Goal: Task Accomplishment & Management: Manage account settings

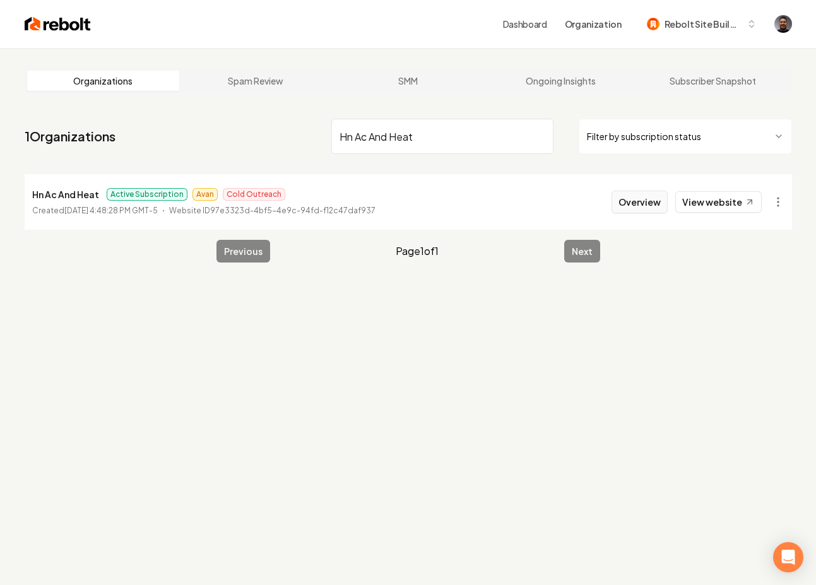
type input "Hn Ac And Heat"
click at [633, 206] on button "Overview" at bounding box center [640, 202] width 56 height 23
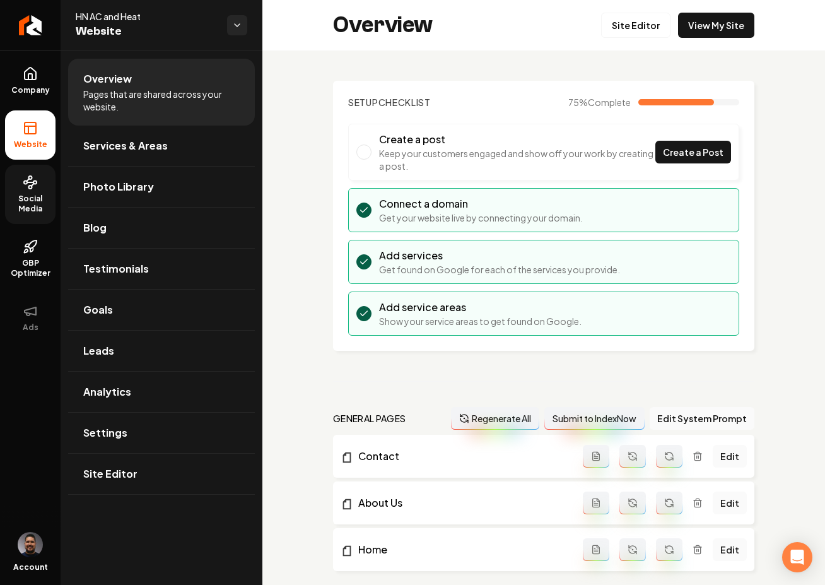
click at [29, 210] on span "Social Media" at bounding box center [30, 204] width 50 height 20
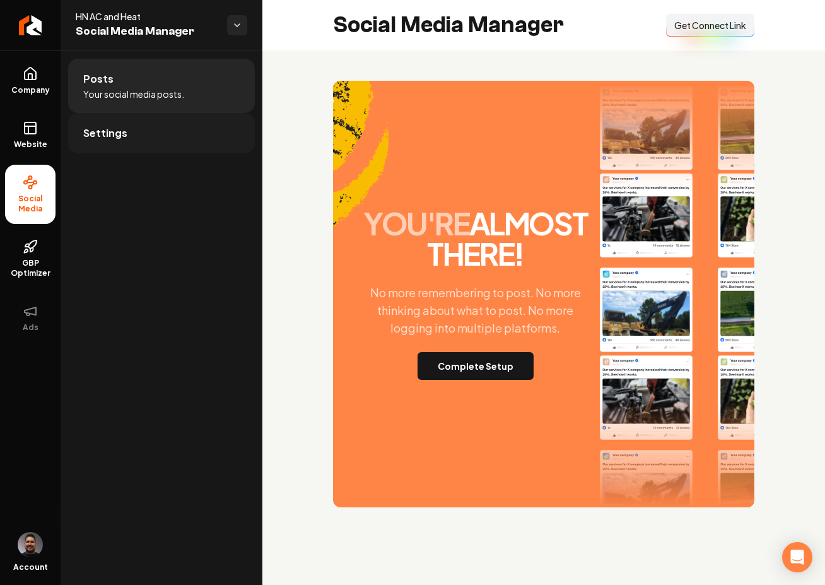
click at [162, 134] on link "Settings" at bounding box center [161, 133] width 187 height 40
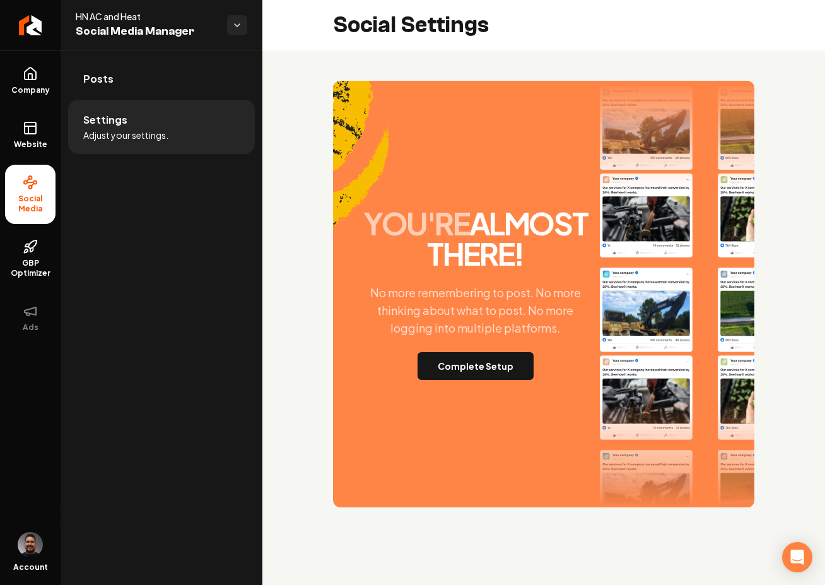
click at [135, 131] on span "Adjust your settings." at bounding box center [125, 135] width 85 height 13
click at [470, 369] on button "Complete Setup" at bounding box center [476, 366] width 116 height 28
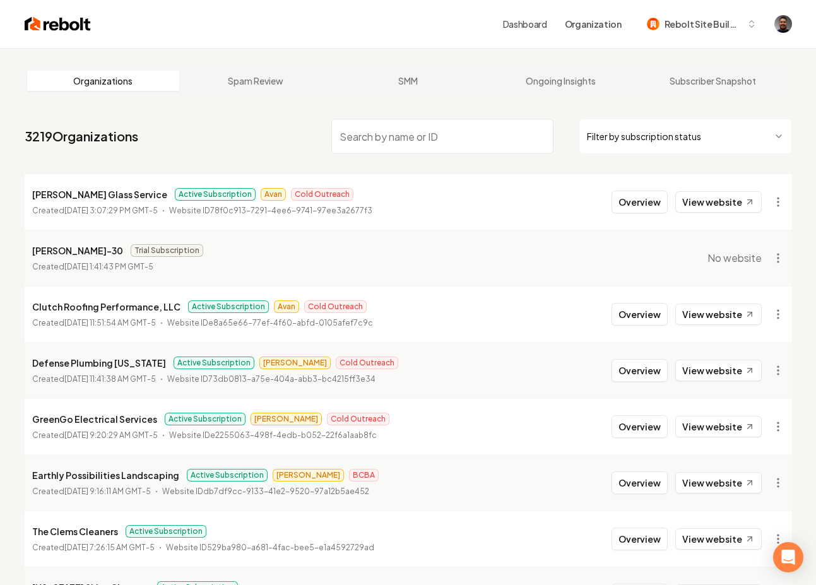
click at [353, 133] on input "search" at bounding box center [442, 136] width 222 height 35
paste input "JG Grading and Landscaping"
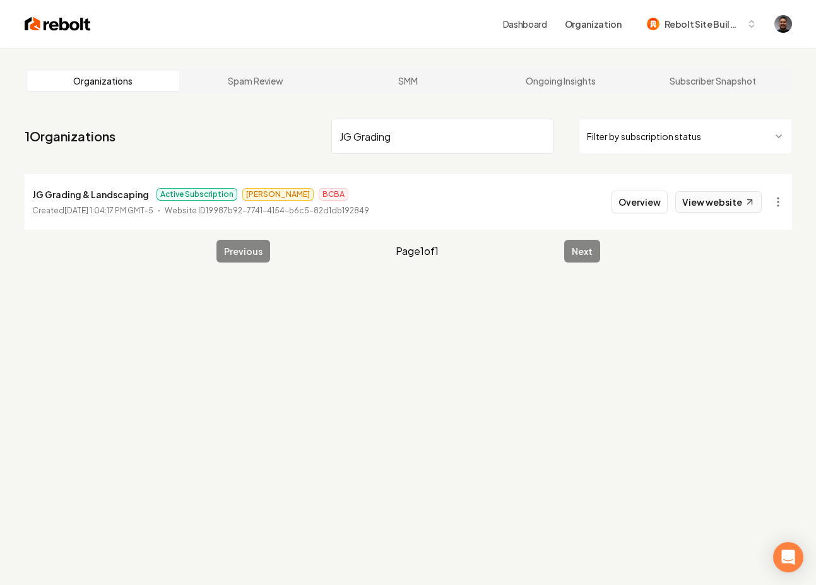
type input "JG Grading"
click at [631, 209] on button "Overview" at bounding box center [640, 202] width 56 height 23
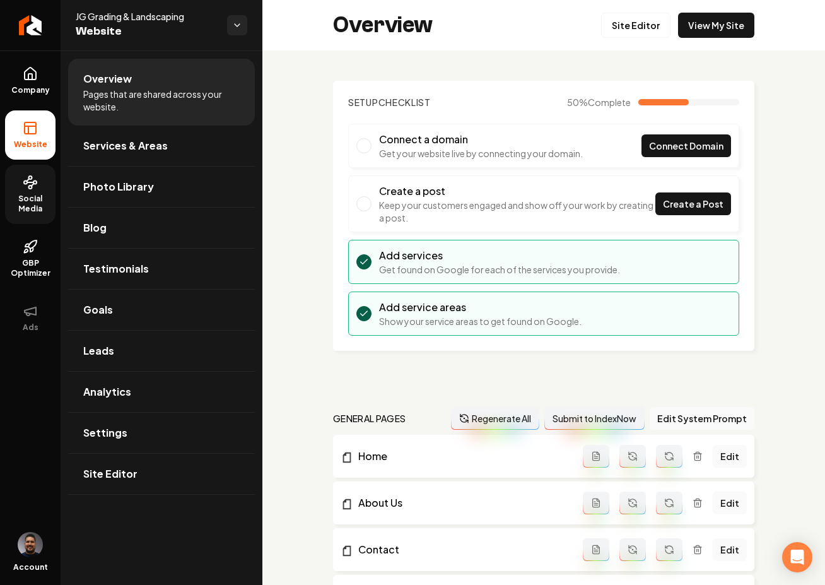
click at [35, 191] on link "Social Media" at bounding box center [30, 194] width 50 height 59
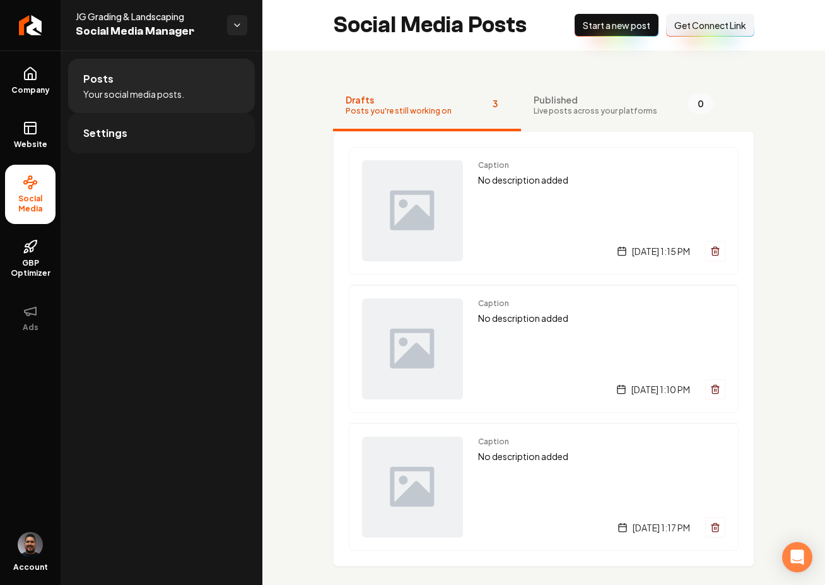
click at [186, 136] on link "Settings" at bounding box center [161, 133] width 187 height 40
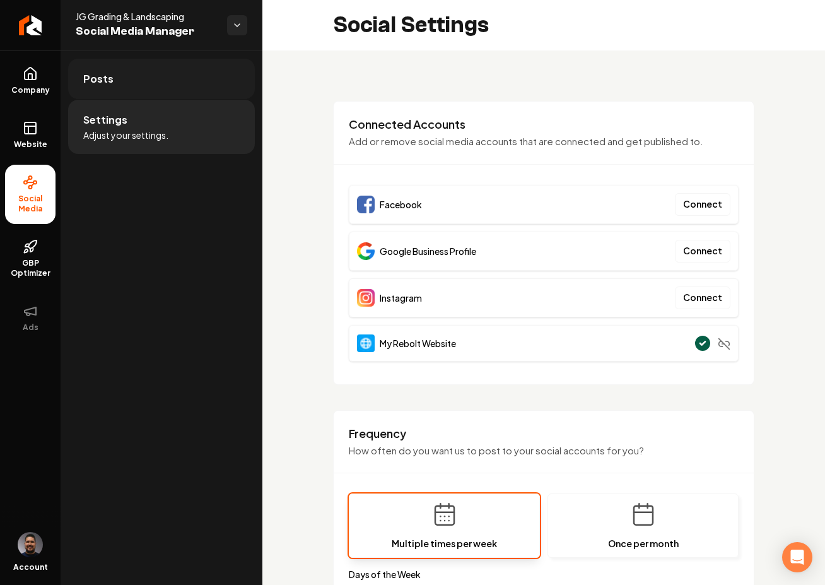
click at [152, 91] on link "Posts" at bounding box center [161, 79] width 187 height 40
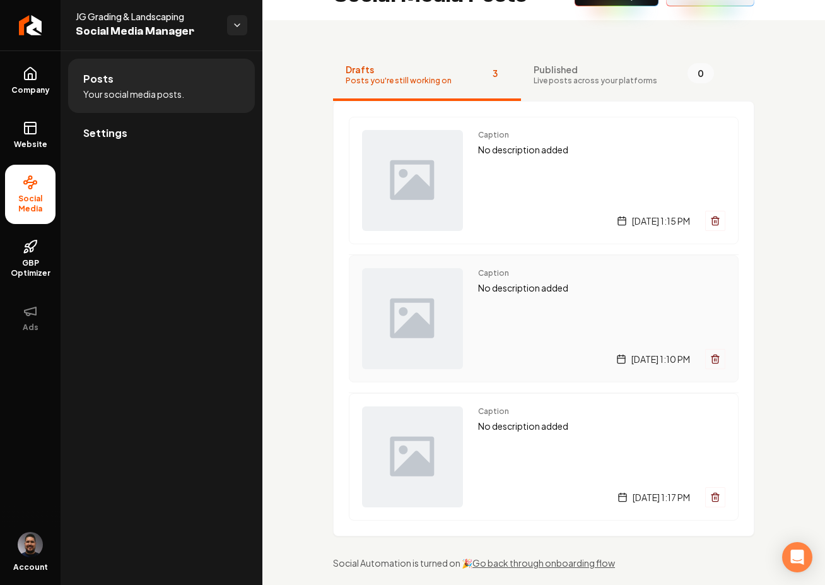
scroll to position [45, 0]
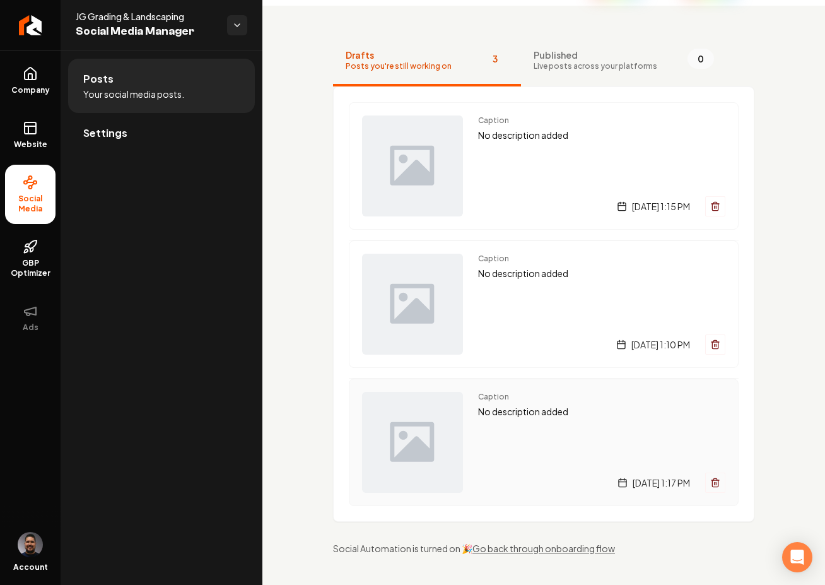
click at [711, 481] on icon "Main content area" at bounding box center [716, 483] width 10 height 10
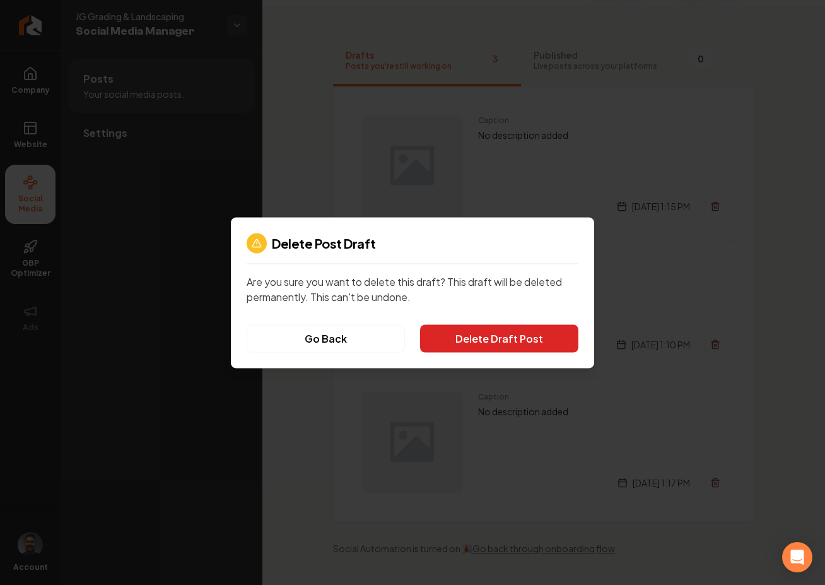
click at [545, 340] on button "Delete Draft Post" at bounding box center [499, 338] width 158 height 28
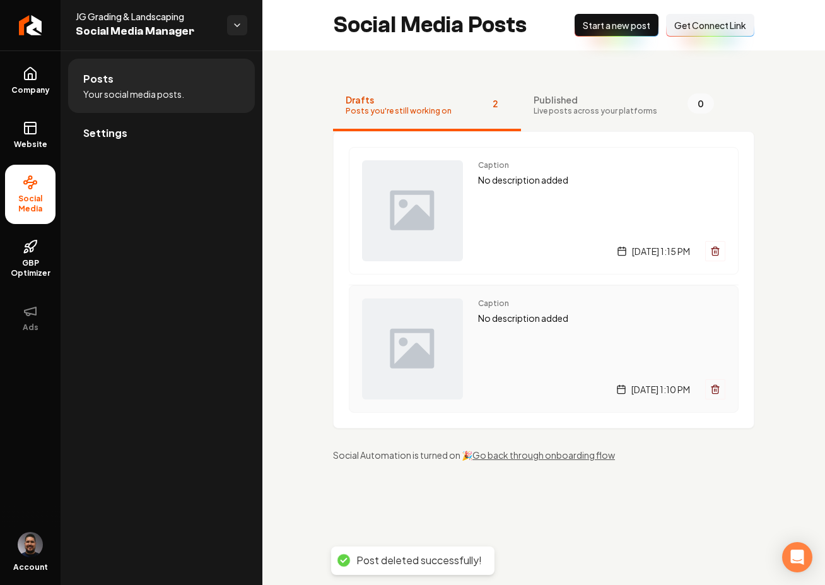
scroll to position [0, 0]
click at [720, 394] on button "Main content area" at bounding box center [716, 389] width 20 height 20
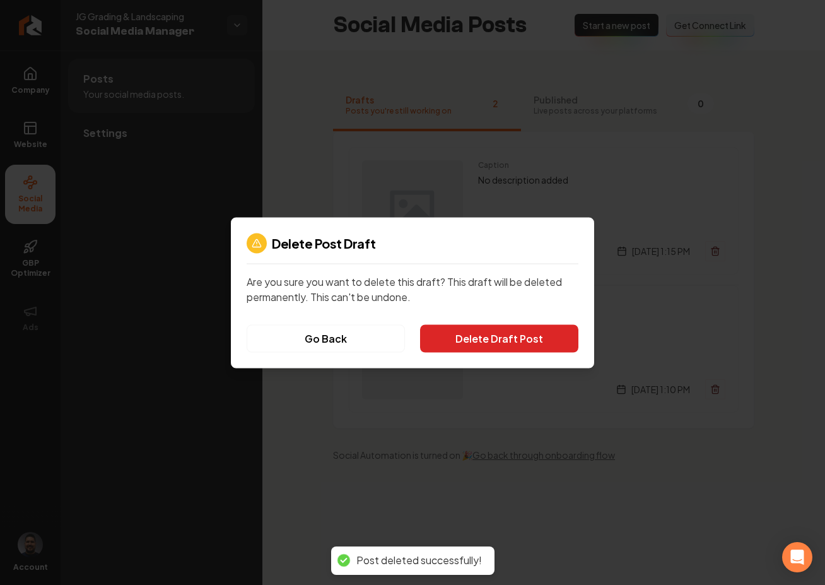
click at [525, 348] on button "Delete Draft Post" at bounding box center [499, 338] width 158 height 28
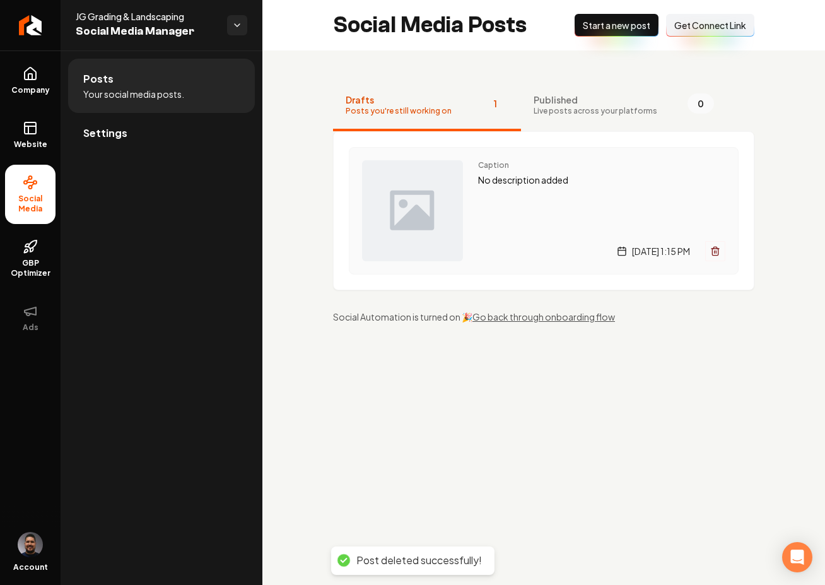
click at [711, 256] on button "Main content area" at bounding box center [716, 251] width 20 height 20
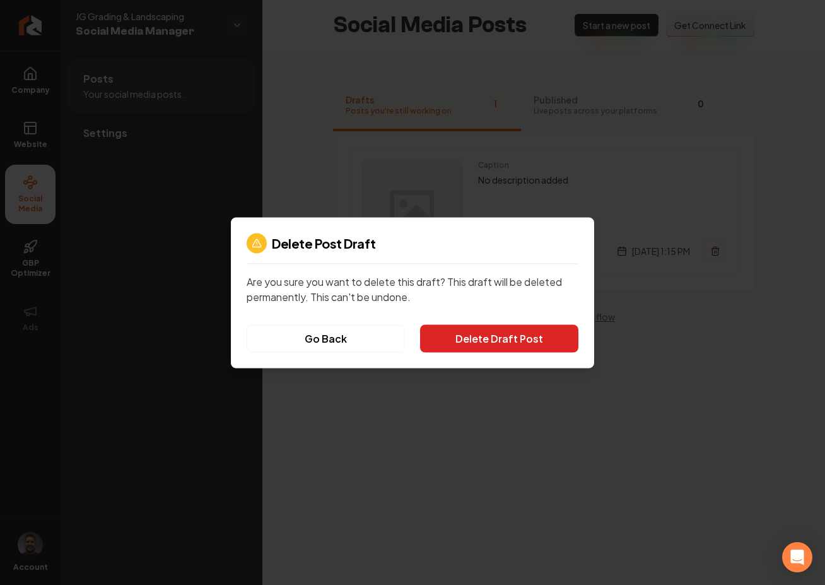
click at [544, 328] on button "Delete Draft Post" at bounding box center [499, 338] width 158 height 28
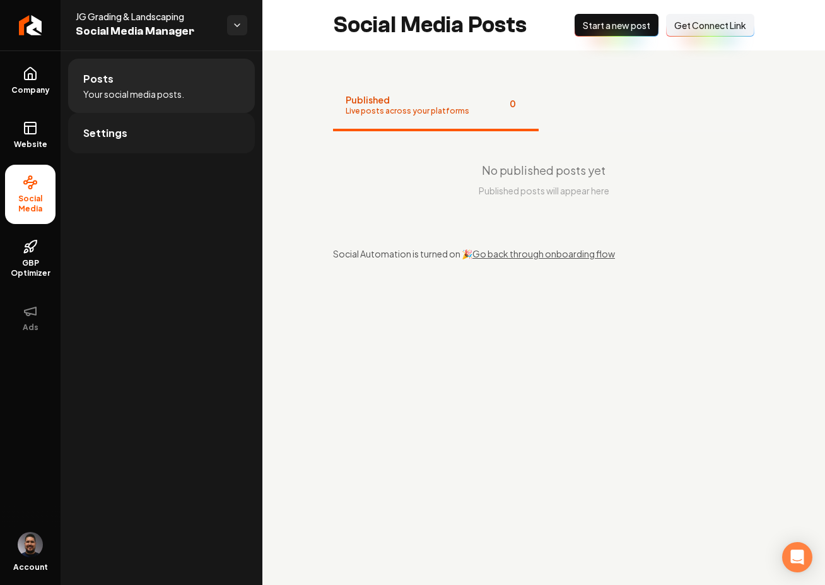
click at [107, 132] on span "Settings" at bounding box center [105, 133] width 44 height 15
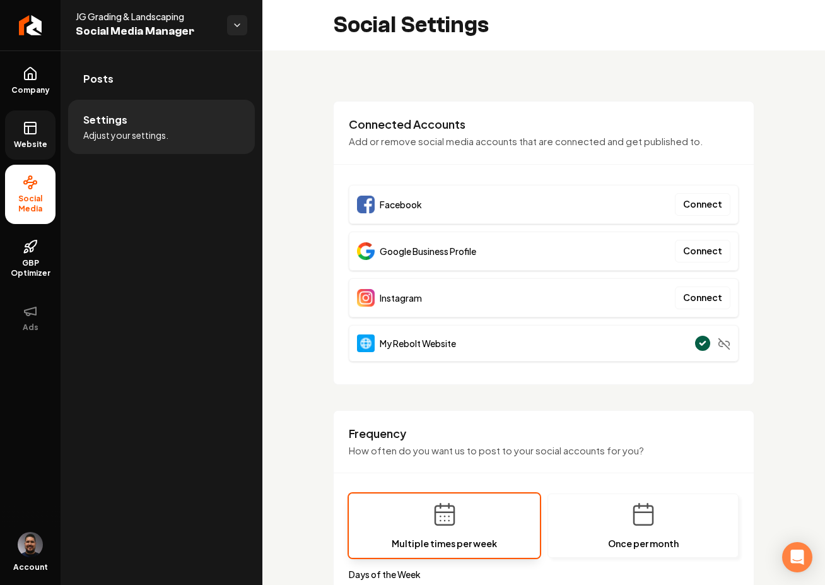
click at [29, 126] on icon at bounding box center [30, 126] width 11 height 0
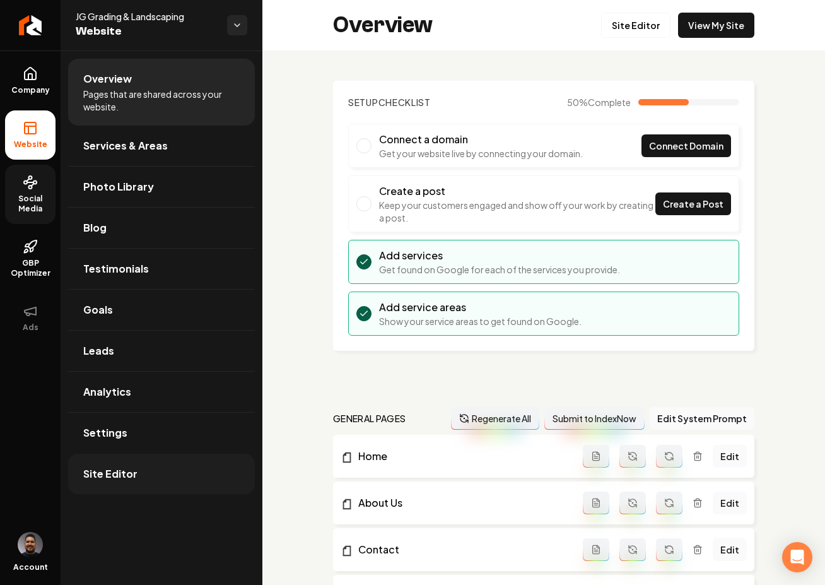
click at [158, 478] on link "Site Editor" at bounding box center [161, 474] width 187 height 40
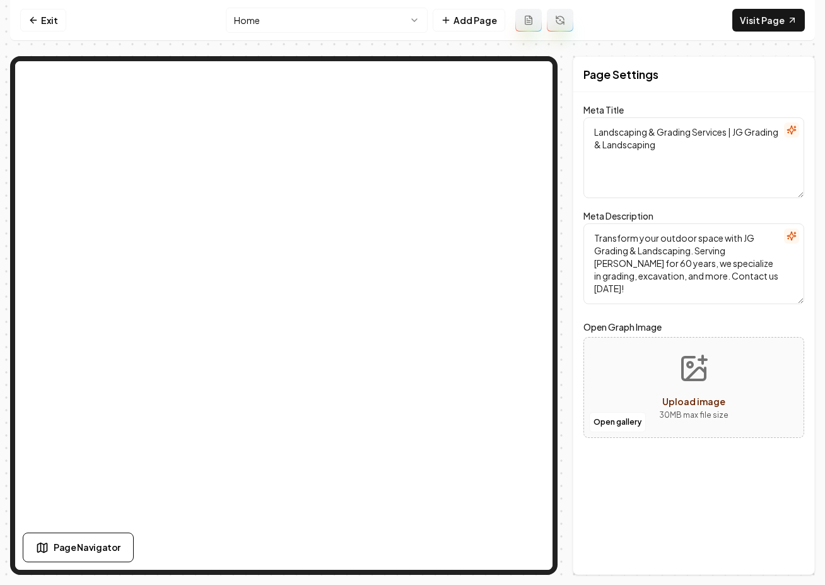
click at [251, 24] on html "Computer Required This feature is only available on a computer. Please switch t…" at bounding box center [412, 292] width 825 height 585
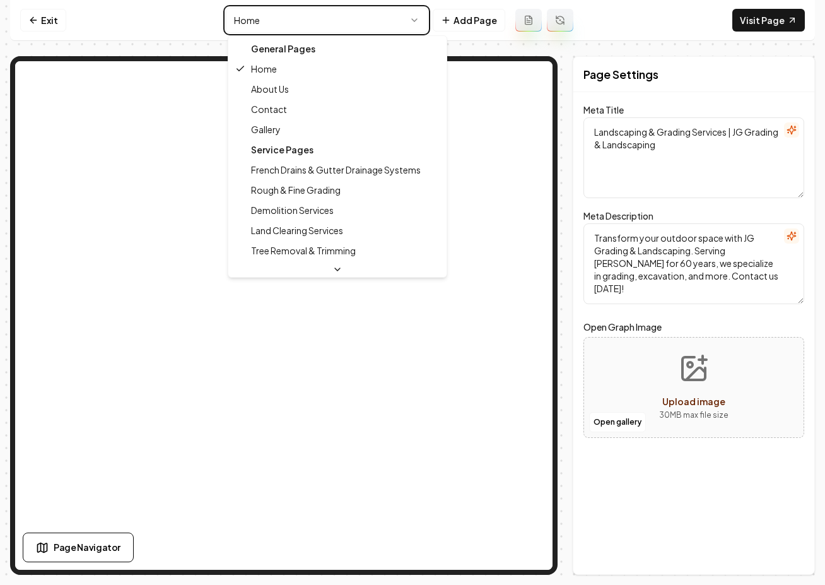
click at [216, 20] on html "Computer Required This feature is only available on a computer. Please switch t…" at bounding box center [412, 292] width 825 height 585
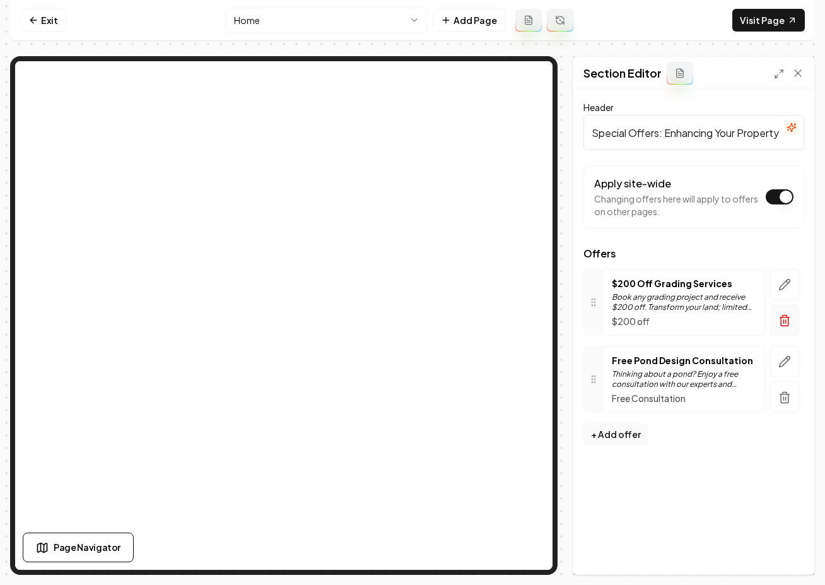
click at [783, 324] on icon "button" at bounding box center [785, 320] width 13 height 13
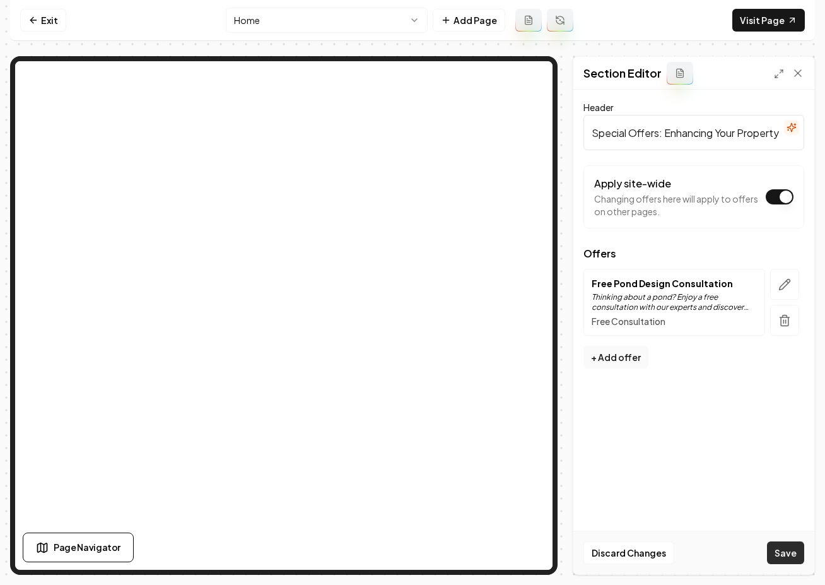
click at [785, 552] on button "Save" at bounding box center [785, 552] width 37 height 23
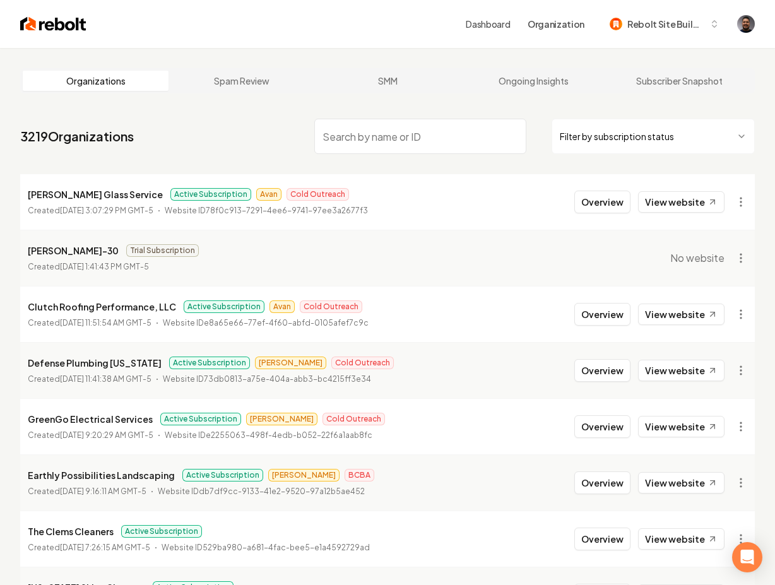
click at [340, 137] on input "search" at bounding box center [420, 136] width 212 height 35
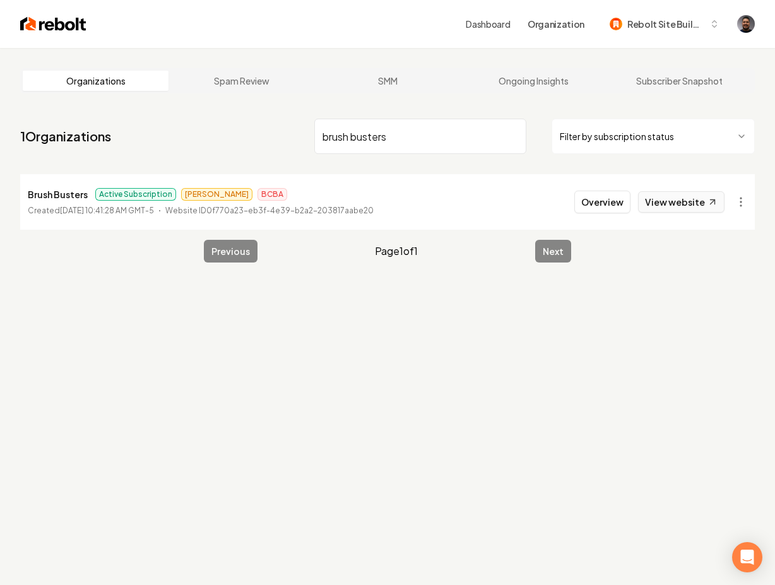
type input "brush busters"
click at [585, 201] on button "Overview" at bounding box center [602, 202] width 56 height 23
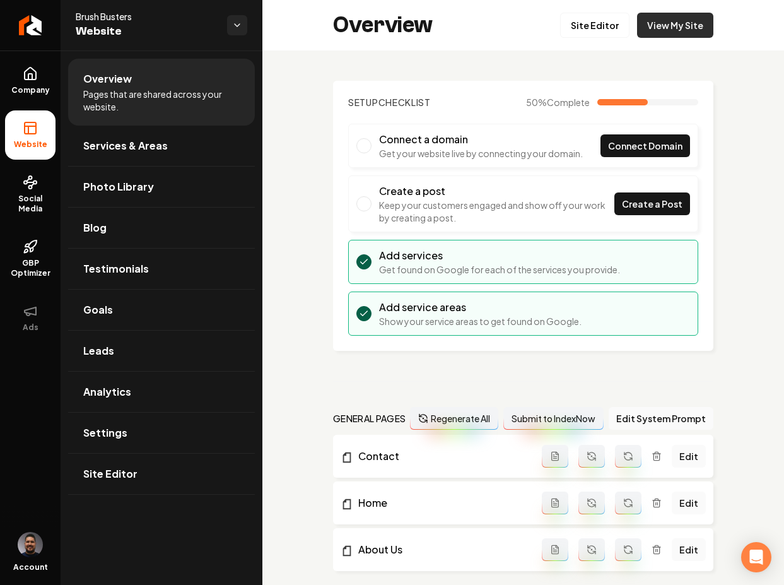
click at [658, 25] on link "View My Site" at bounding box center [675, 25] width 76 height 25
click at [581, 22] on link "Site Editor" at bounding box center [594, 25] width 69 height 25
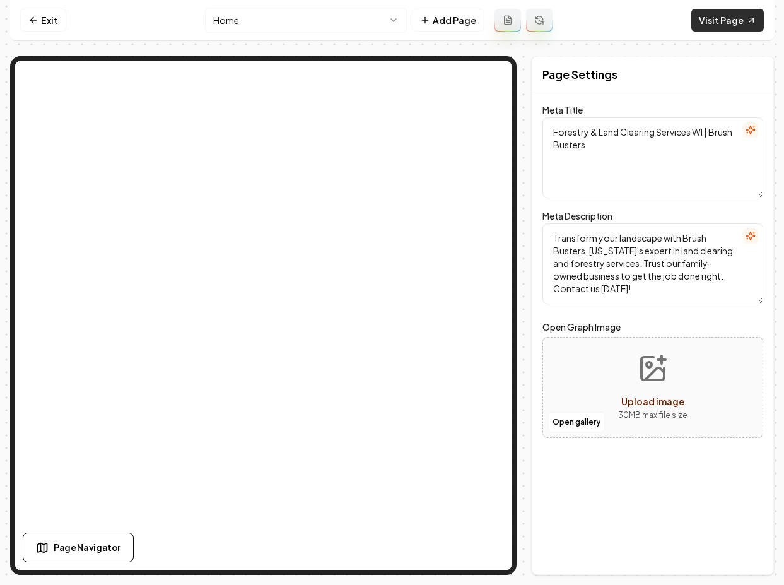
click at [714, 14] on link "Visit Page" at bounding box center [728, 20] width 73 height 23
click at [42, 20] on link "Exit" at bounding box center [43, 20] width 46 height 23
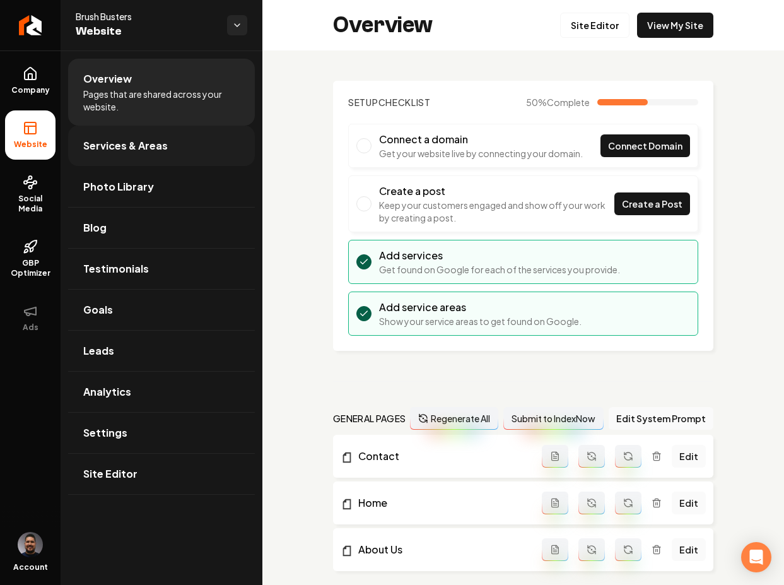
click at [115, 153] on link "Services & Areas" at bounding box center [161, 146] width 187 height 40
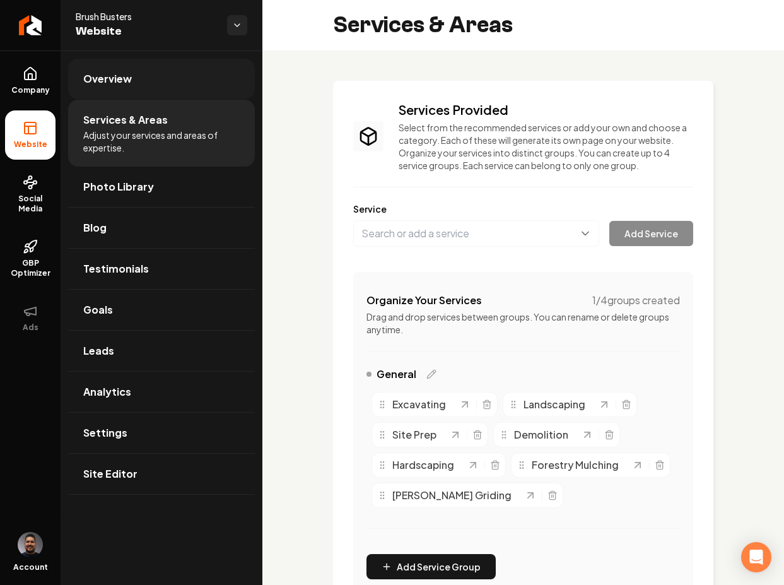
click at [92, 74] on span "Overview" at bounding box center [107, 78] width 49 height 15
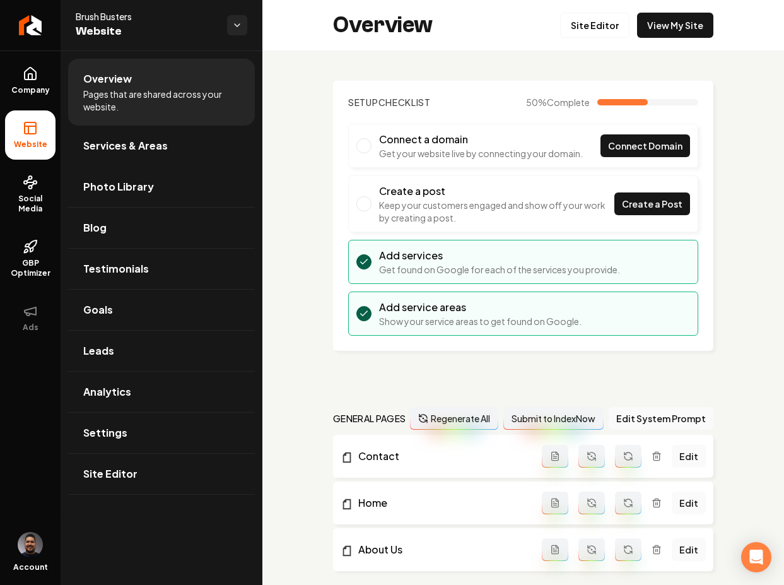
click at [235, 28] on html "Company Website Social Media GBP Optimizer Ads Account Brush Busters Website Ov…" at bounding box center [392, 292] width 784 height 585
click at [49, 83] on html "Company Website Social Media GBP Optimizer Ads Account Brush Busters Website Ov…" at bounding box center [392, 292] width 784 height 585
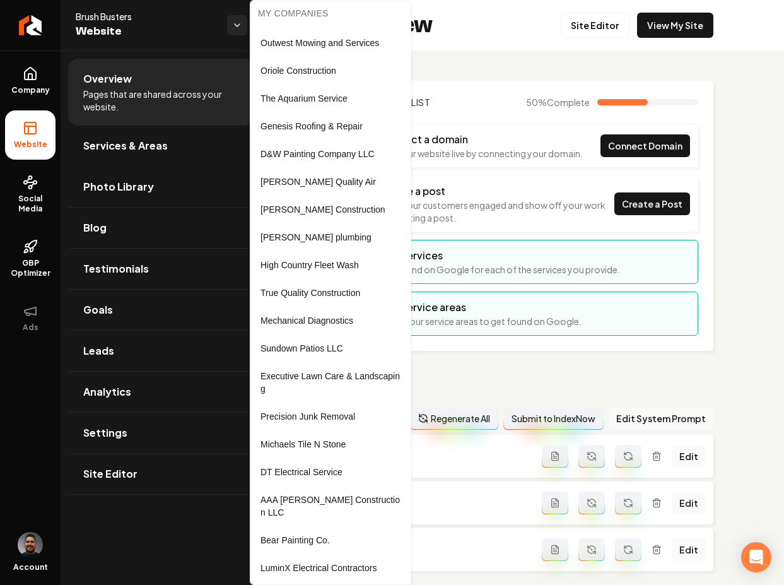
click at [491, 51] on html "Company Website Social Media GBP Optimizer Ads Account Brush Busters Website Ov…" at bounding box center [392, 292] width 784 height 585
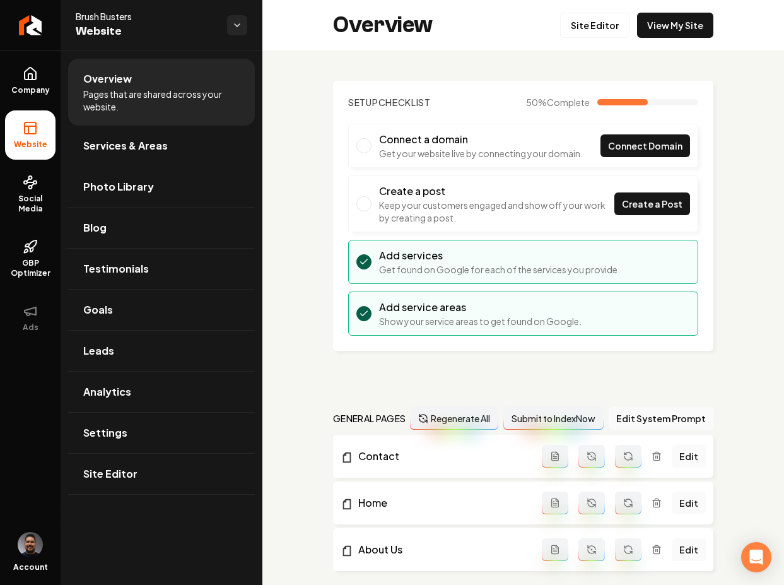
drag, startPoint x: 11, startPoint y: 74, endPoint x: 63, endPoint y: 86, distance: 53.1
click at [11, 74] on link "Company" at bounding box center [30, 80] width 50 height 49
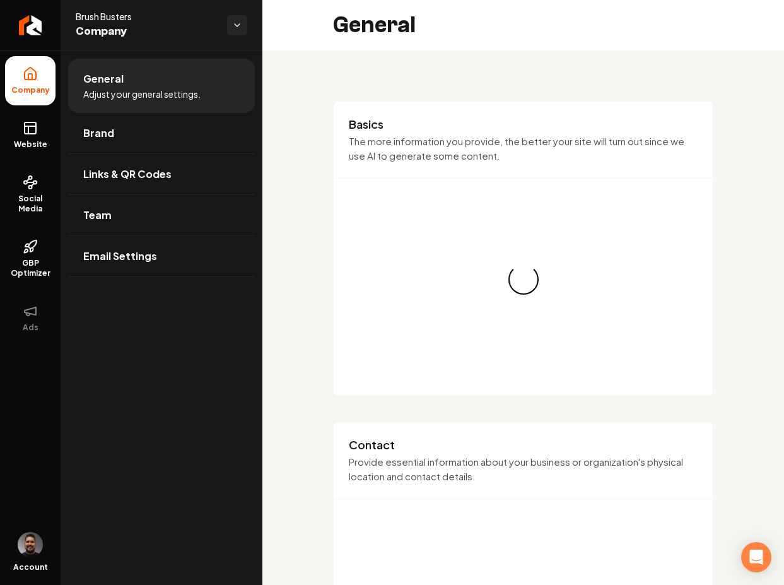
click at [139, 85] on li "General Adjust your general settings." at bounding box center [161, 86] width 187 height 54
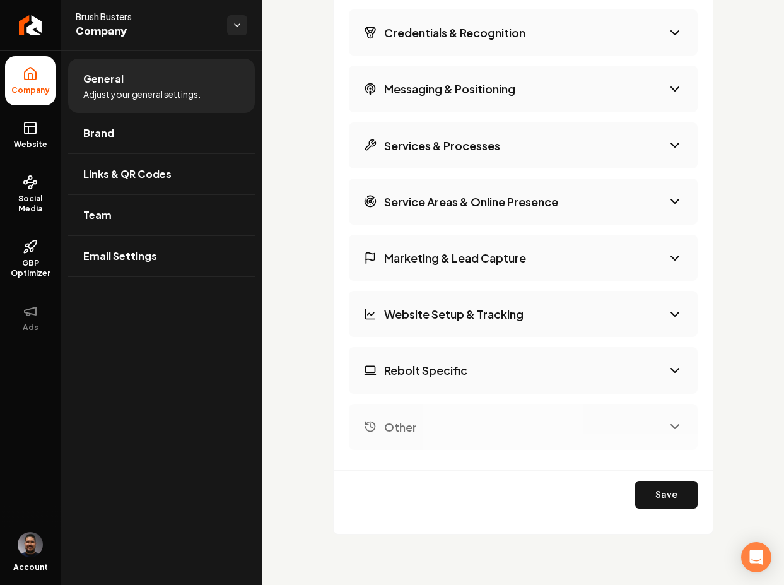
scroll to position [1310, 0]
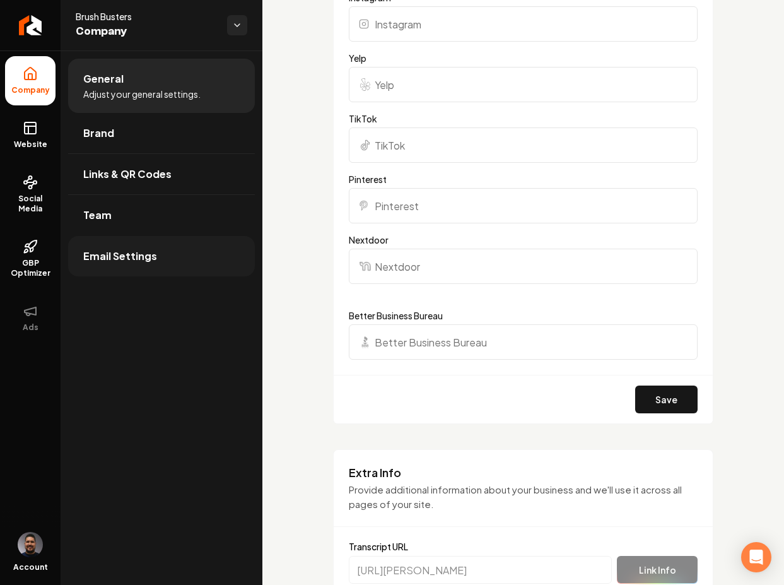
click at [143, 252] on span "Email Settings" at bounding box center [120, 256] width 74 height 15
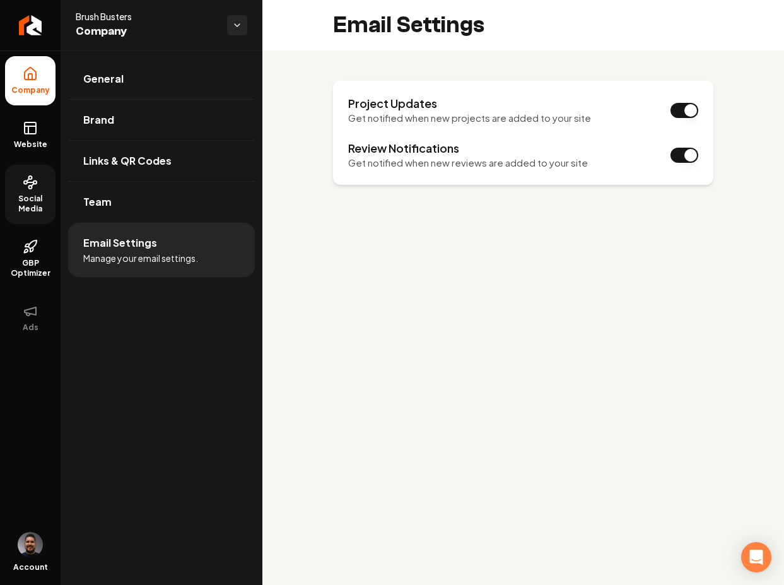
click at [33, 186] on icon at bounding box center [30, 182] width 15 height 15
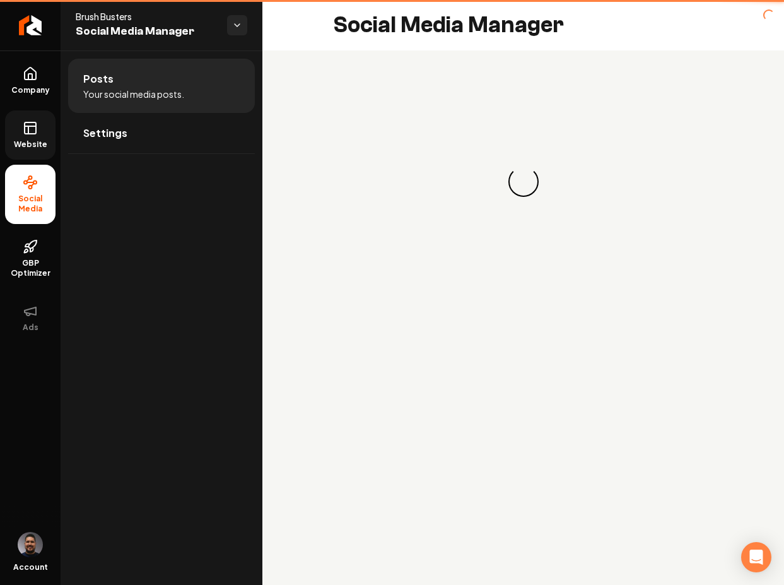
click at [15, 127] on link "Website" at bounding box center [30, 134] width 50 height 49
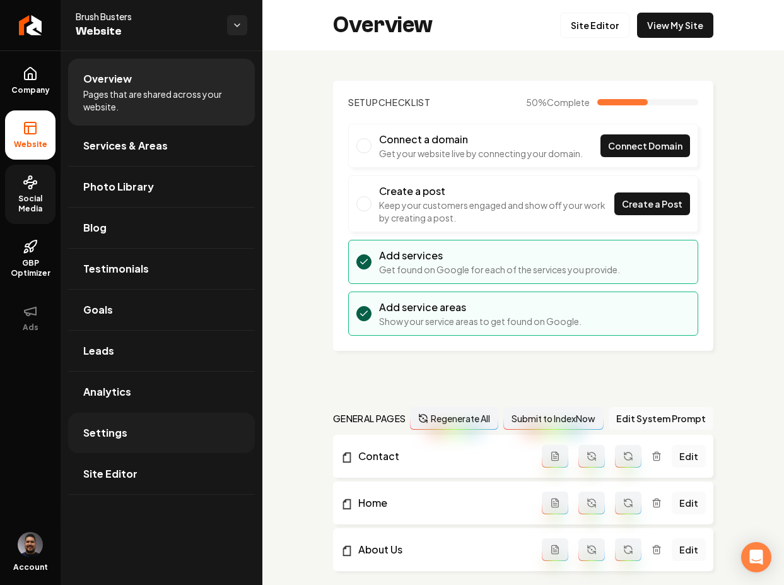
click at [180, 436] on link "Settings" at bounding box center [161, 433] width 187 height 40
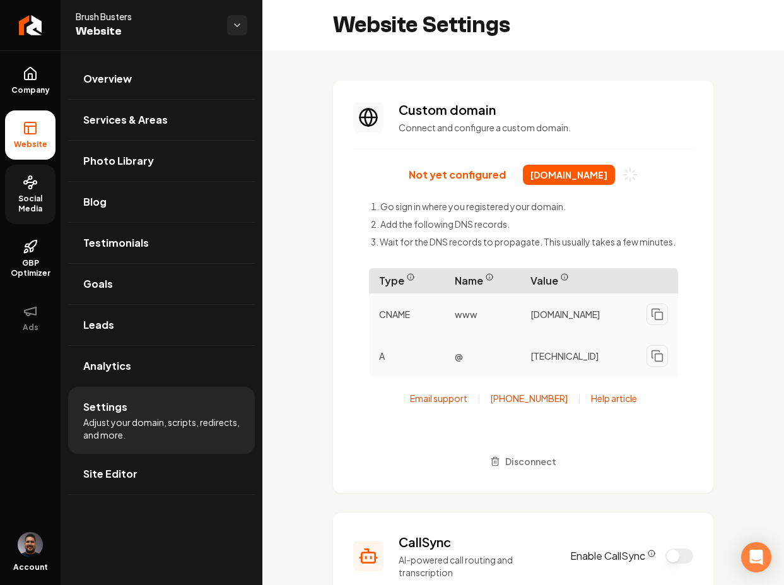
click at [632, 179] on icon "Main content area" at bounding box center [630, 175] width 21 height 21
click at [163, 461] on link "Site Editor" at bounding box center [161, 474] width 187 height 40
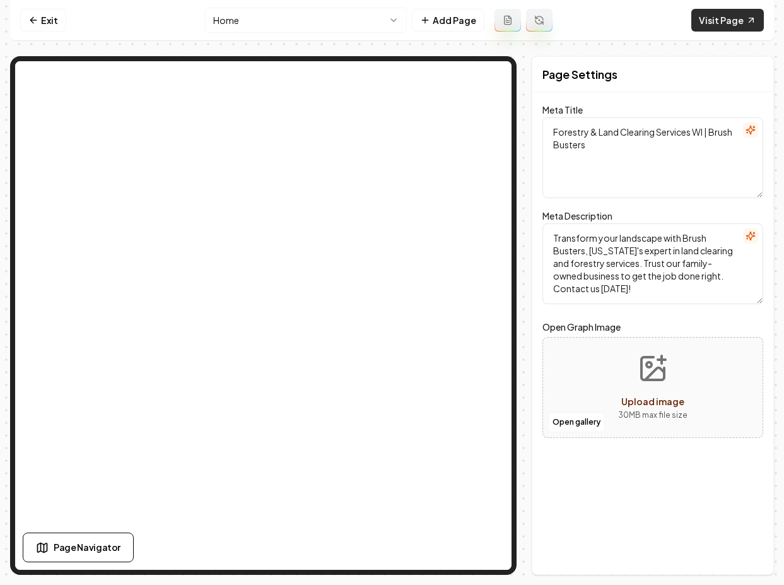
click at [728, 27] on link "Visit Page" at bounding box center [728, 20] width 73 height 23
click at [712, 25] on link "Visit Page" at bounding box center [728, 20] width 73 height 23
click at [620, 27] on nav "Exit Home Add Page Visit Page" at bounding box center [392, 20] width 764 height 41
click at [758, 11] on link "Visit Page" at bounding box center [728, 20] width 73 height 23
click at [23, 23] on link "Exit" at bounding box center [43, 20] width 46 height 23
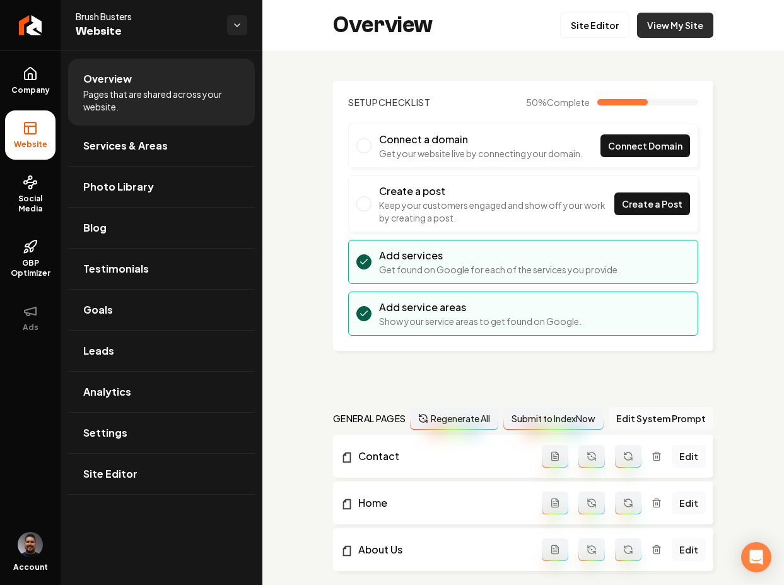
click at [672, 25] on link "View My Site" at bounding box center [675, 25] width 76 height 25
click at [129, 473] on span "Site Editor" at bounding box center [110, 473] width 54 height 15
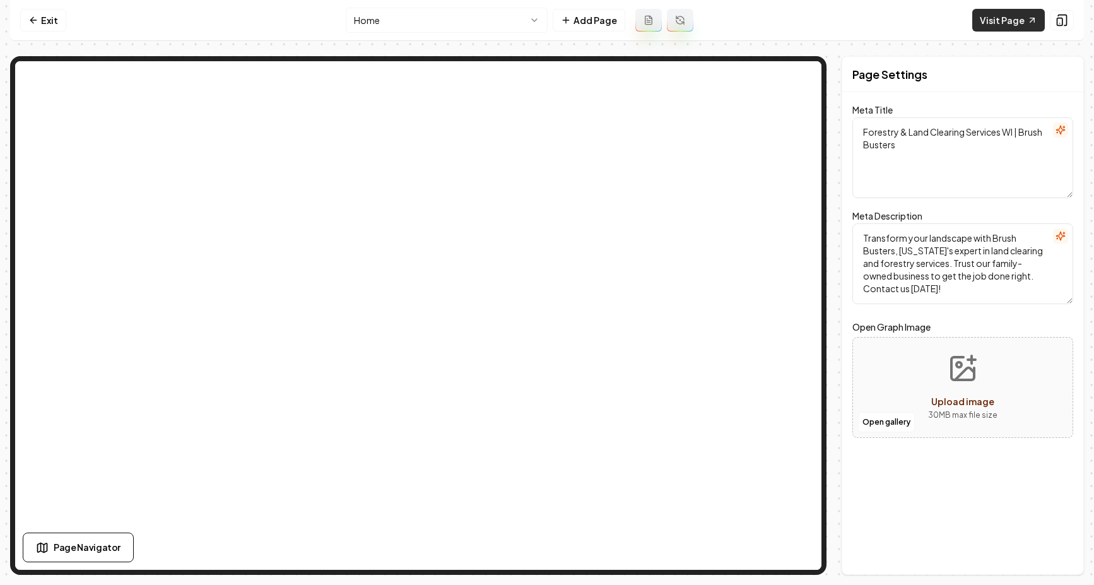
click at [774, 25] on link "Visit Page" at bounding box center [1008, 20] width 73 height 23
click at [42, 11] on link "Exit" at bounding box center [43, 20] width 46 height 23
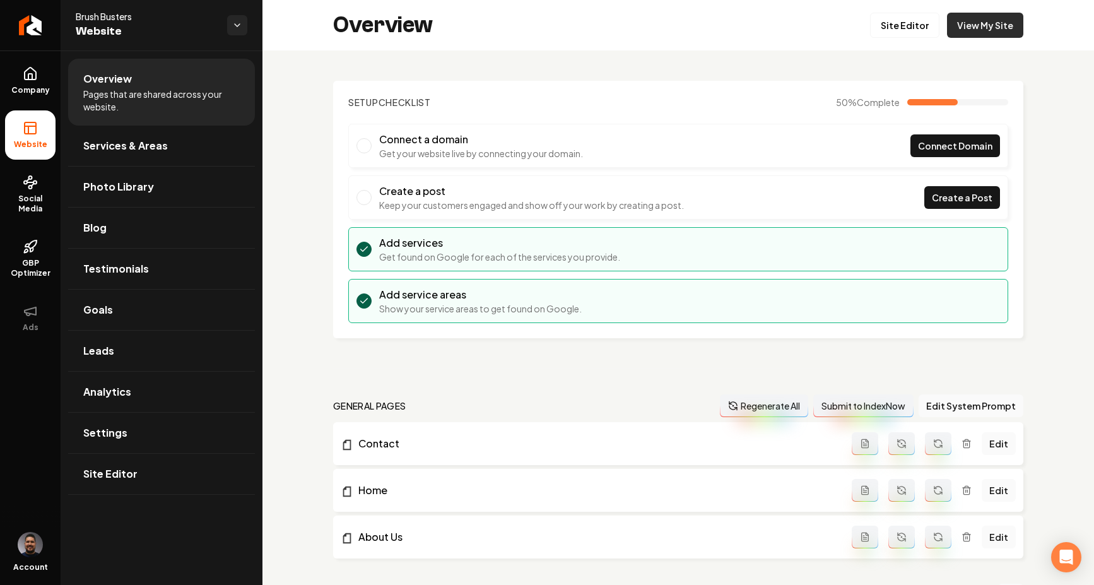
click at [774, 27] on link "View My Site" at bounding box center [985, 25] width 76 height 25
click at [153, 481] on link "Site Editor" at bounding box center [161, 474] width 187 height 40
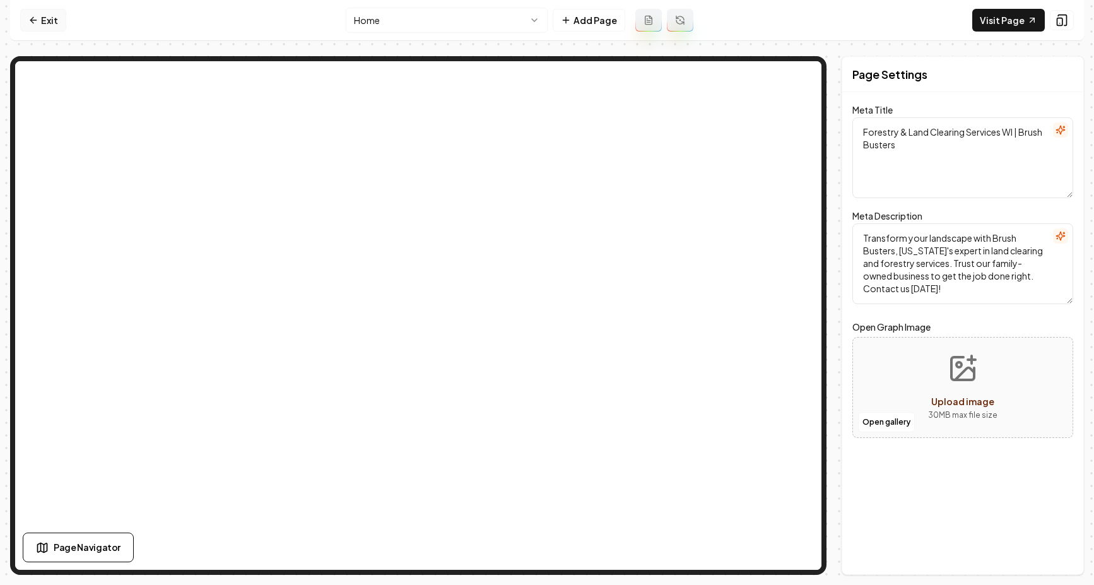
click at [49, 26] on link "Exit" at bounding box center [43, 20] width 46 height 23
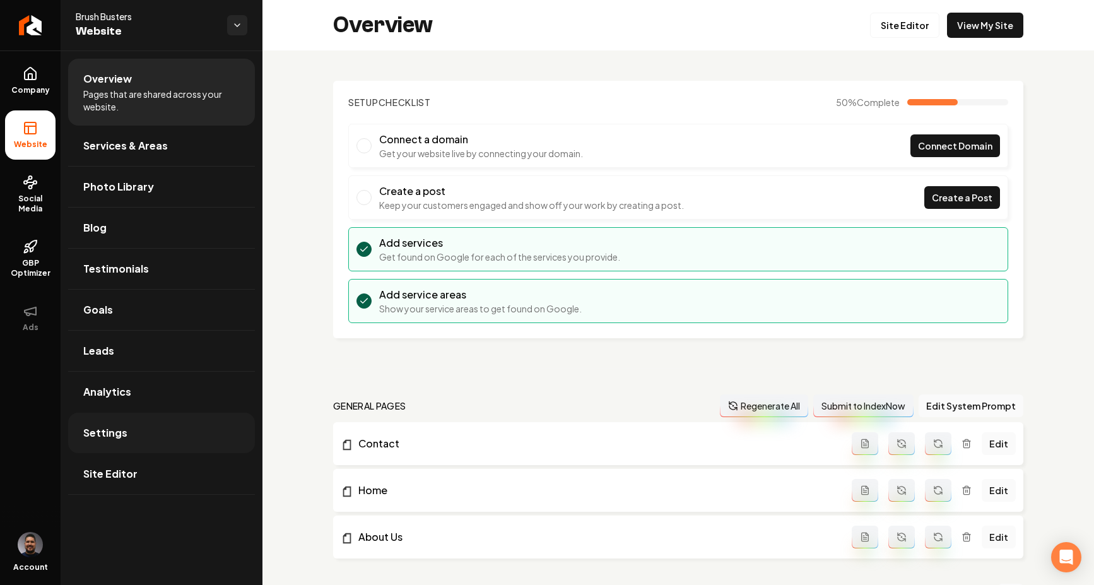
click at [119, 436] on span "Settings" at bounding box center [105, 432] width 44 height 15
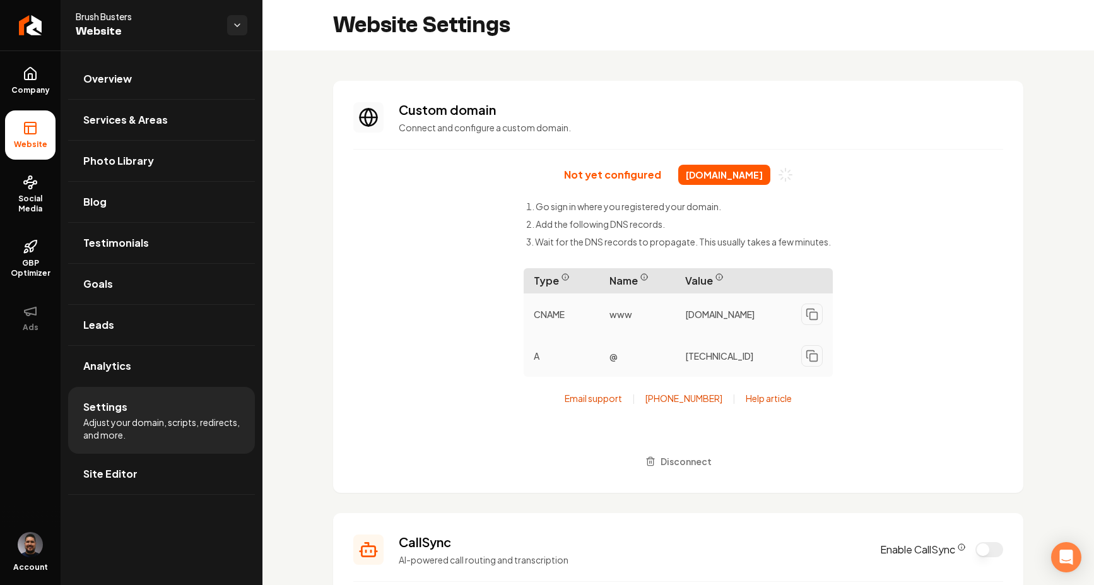
drag, startPoint x: 755, startPoint y: 332, endPoint x: 677, endPoint y: 301, distance: 84.1
click at [677, 301] on div "[DOMAIN_NAME]" at bounding box center [754, 315] width 158 height 32
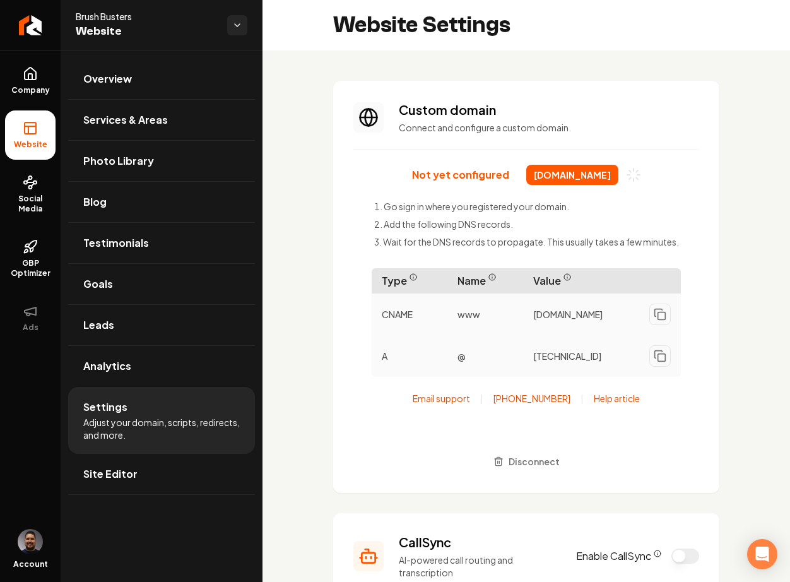
drag, startPoint x: 165, startPoint y: 473, endPoint x: 201, endPoint y: 439, distance: 50.0
click at [165, 473] on link "Site Editor" at bounding box center [161, 474] width 187 height 40
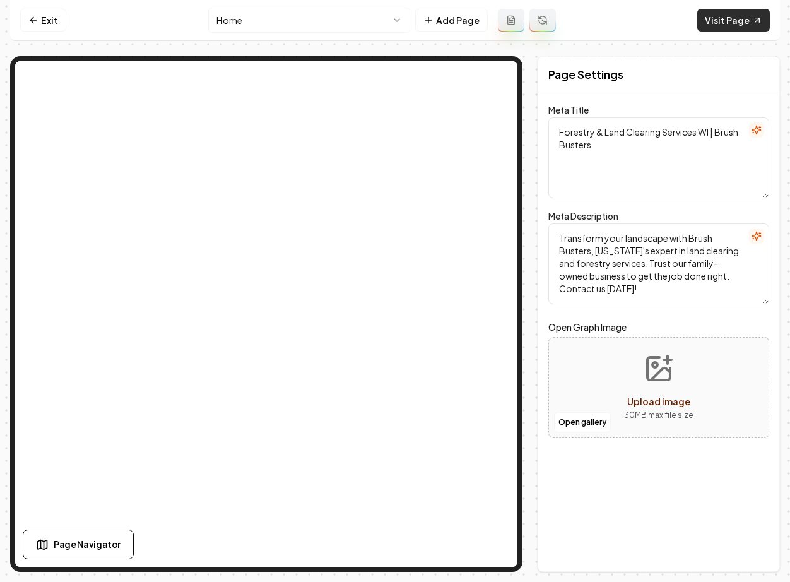
click at [712, 21] on link "Visit Page" at bounding box center [733, 20] width 73 height 23
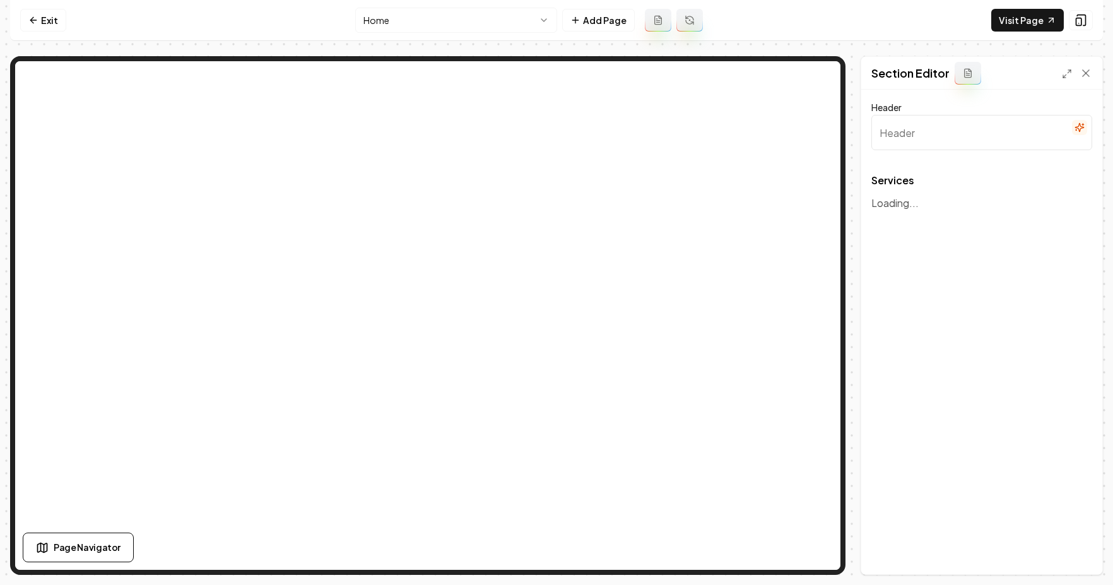
type input "Our Expert Land and Tree Services"
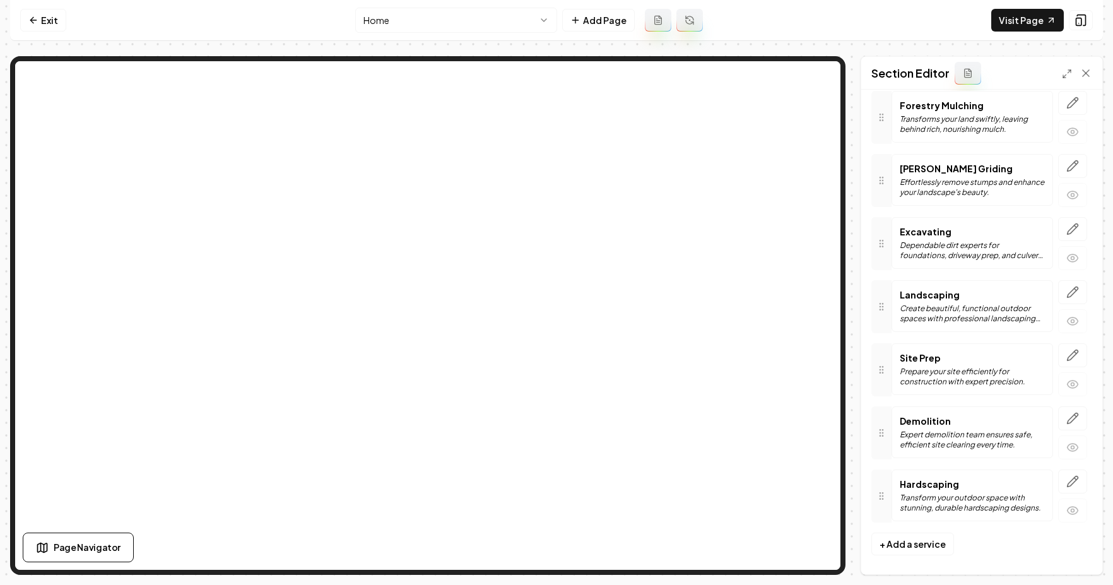
scroll to position [111, 0]
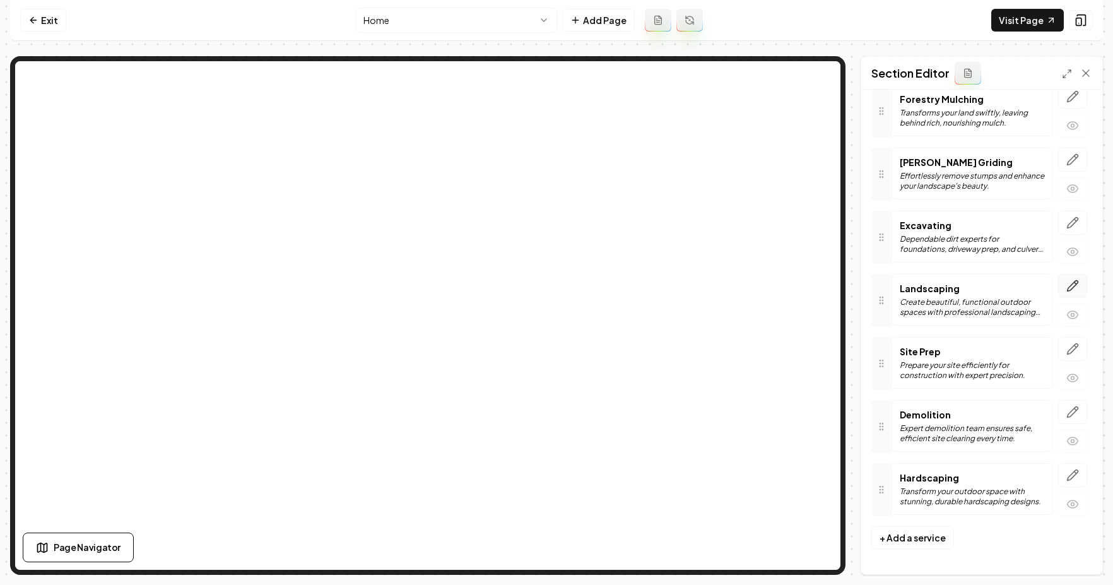
click at [774, 297] on button "button" at bounding box center [1072, 286] width 29 height 24
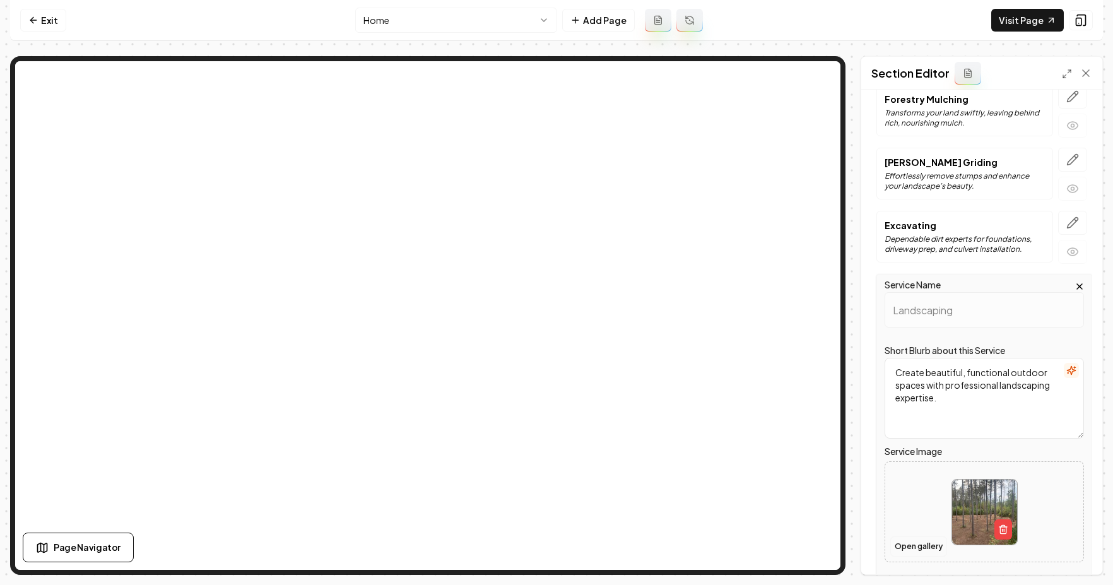
click at [774, 546] on button "Open gallery" at bounding box center [918, 546] width 57 height 20
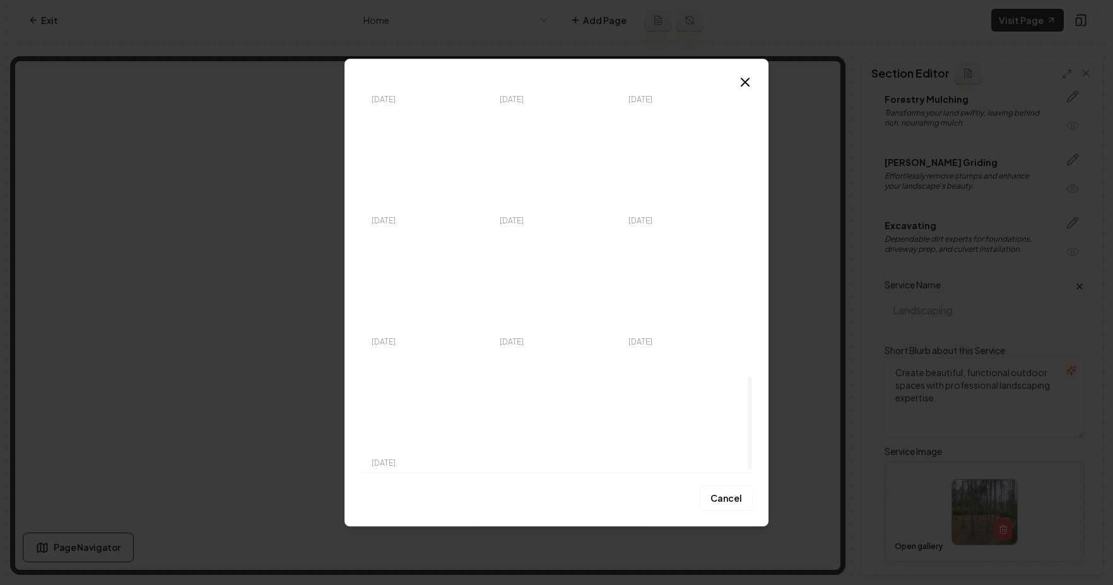
scroll to position [1222, 0]
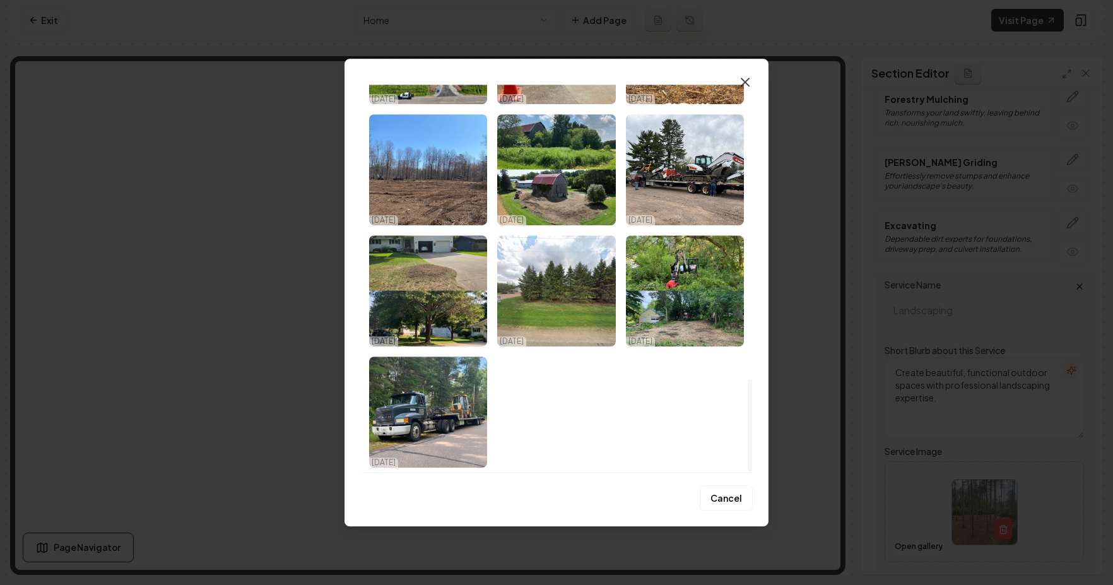
click at [747, 83] on icon "button" at bounding box center [746, 82] width 8 height 8
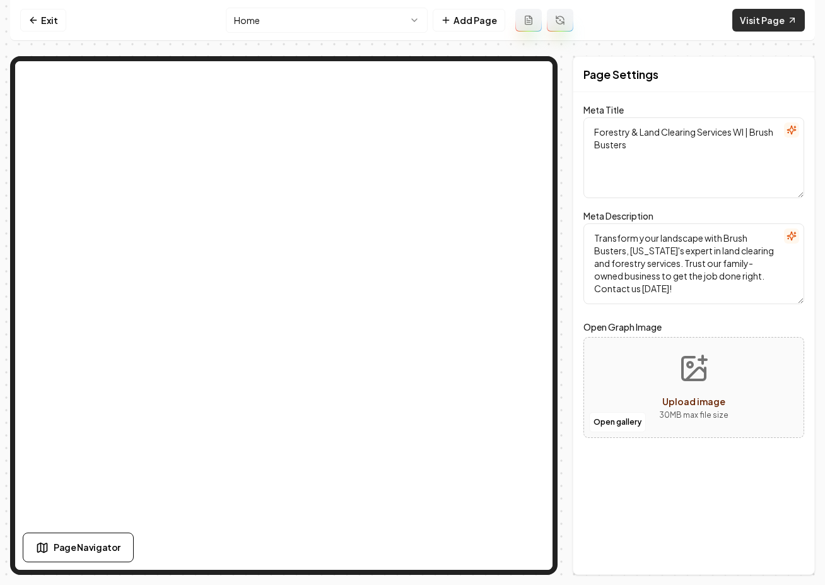
click at [746, 27] on link "Visit Page" at bounding box center [769, 20] width 73 height 23
click at [45, 22] on link "Exit" at bounding box center [43, 20] width 46 height 23
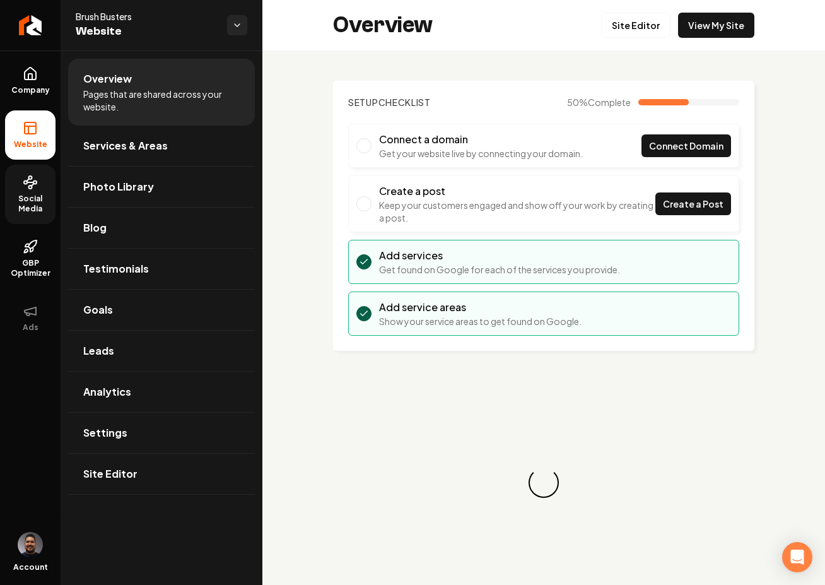
click at [38, 185] on link "Social Media" at bounding box center [30, 194] width 50 height 59
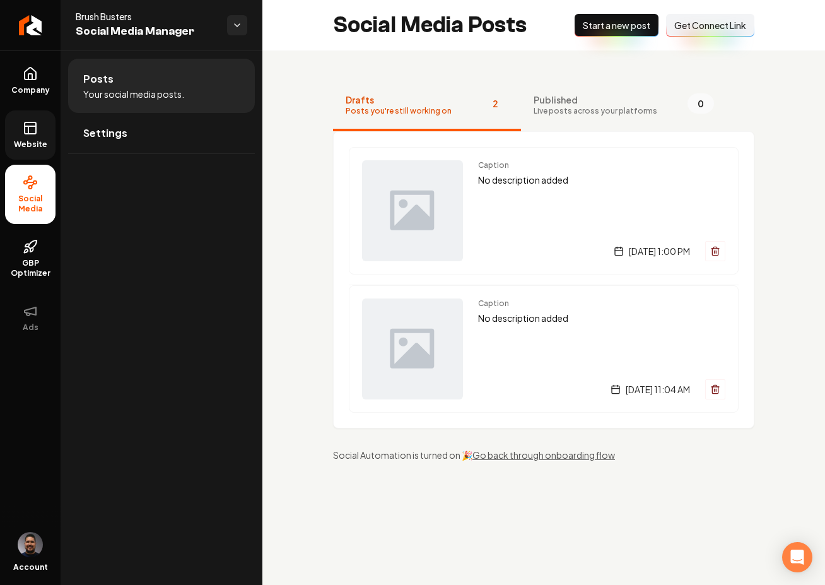
click at [28, 146] on span "Website" at bounding box center [31, 144] width 44 height 10
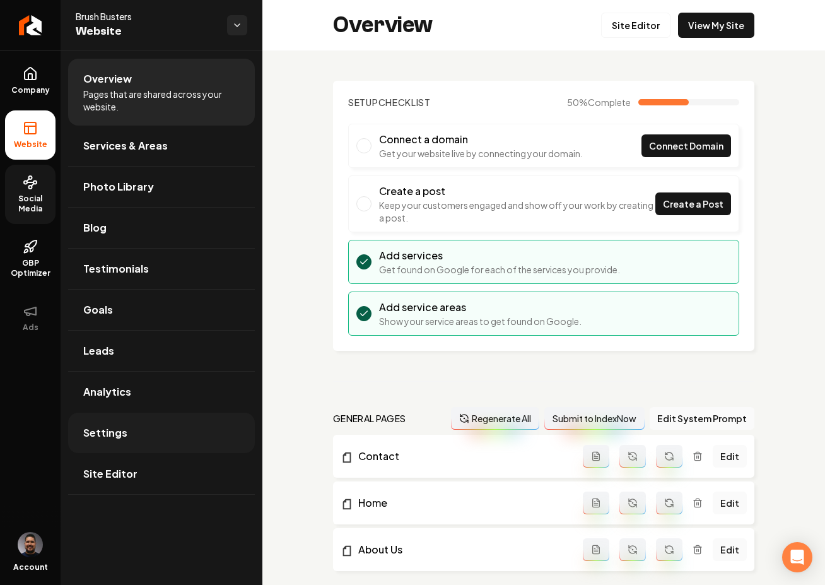
click at [141, 423] on link "Settings" at bounding box center [161, 433] width 187 height 40
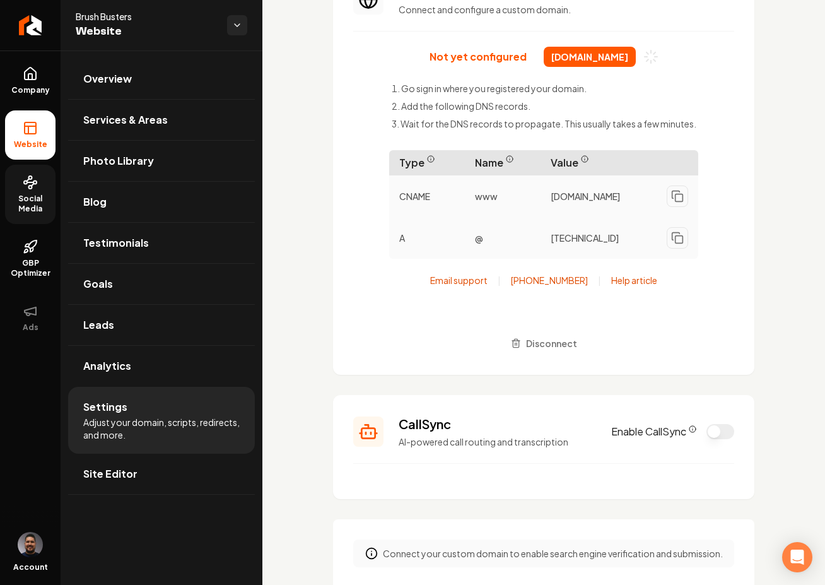
scroll to position [244, 0]
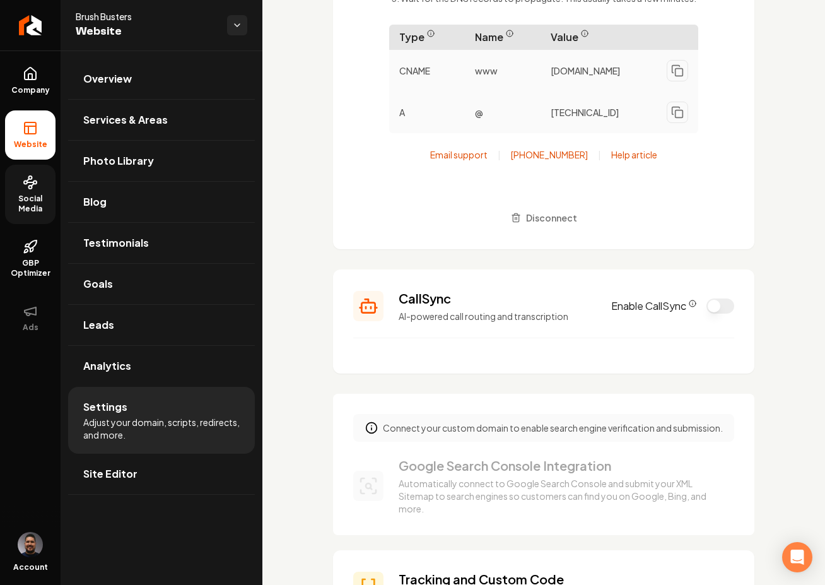
click at [714, 309] on button "Enable CallSync" at bounding box center [721, 306] width 28 height 15
click at [689, 306] on icon "CallSync Info" at bounding box center [693, 304] width 8 height 8
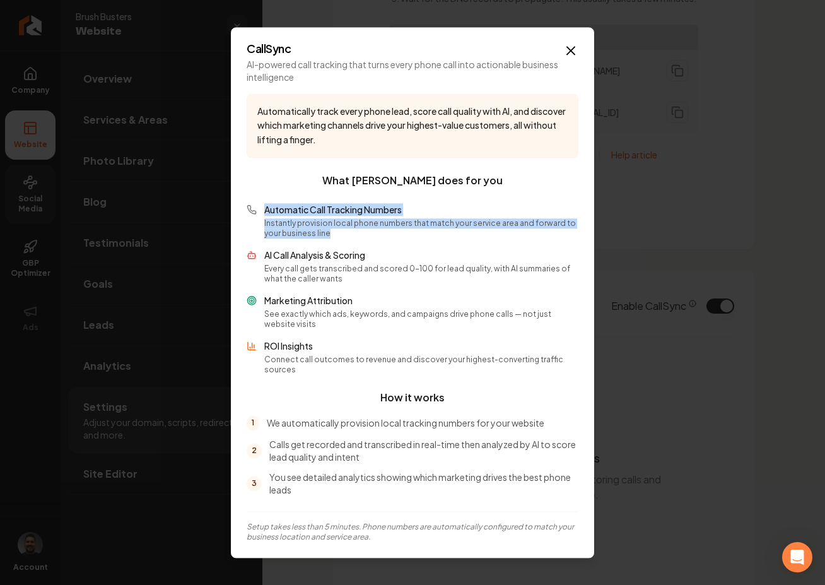
drag, startPoint x: 310, startPoint y: 239, endPoint x: 266, endPoint y: 214, distance: 51.1
click at [266, 214] on div "Automatic Call Tracking Numbers Instantly provision local phone numbers that ma…" at bounding box center [421, 220] width 314 height 35
click at [338, 239] on p "Instantly provision local phone numbers that match your service area and forwar…" at bounding box center [421, 228] width 314 height 20
drag, startPoint x: 329, startPoint y: 233, endPoint x: 262, endPoint y: 212, distance: 70.3
click at [262, 212] on div "Automatic Call Tracking Numbers Instantly provision local phone numbers that ma…" at bounding box center [413, 220] width 332 height 35
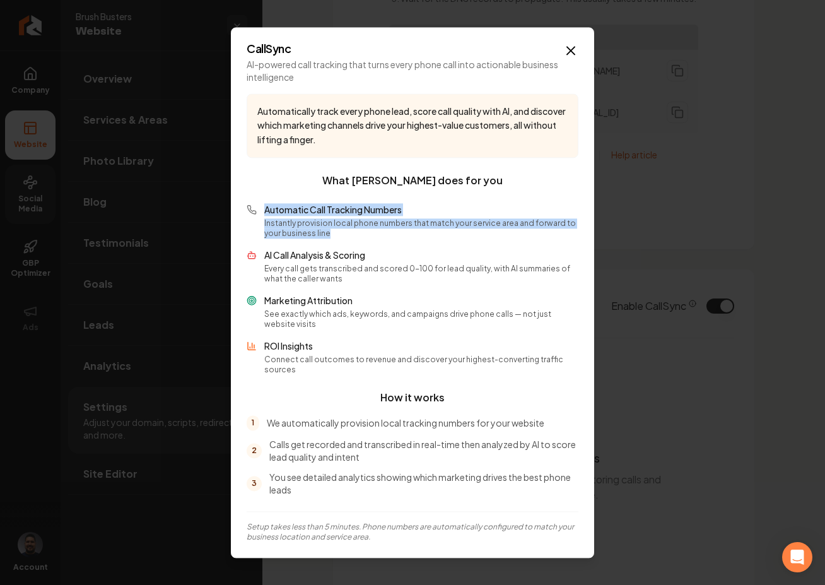
click at [314, 239] on p "Instantly provision local phone numbers that match your service area and forwar…" at bounding box center [421, 228] width 314 height 20
drag, startPoint x: 314, startPoint y: 242, endPoint x: 263, endPoint y: 219, distance: 55.4
click at [263, 219] on div "Automatic Call Tracking Numbers Instantly provision local phone numbers that ma…" at bounding box center [413, 220] width 332 height 35
click at [323, 244] on div "Automatic Call Tracking Numbers Instantly provision local phone numbers that ma…" at bounding box center [413, 289] width 332 height 172
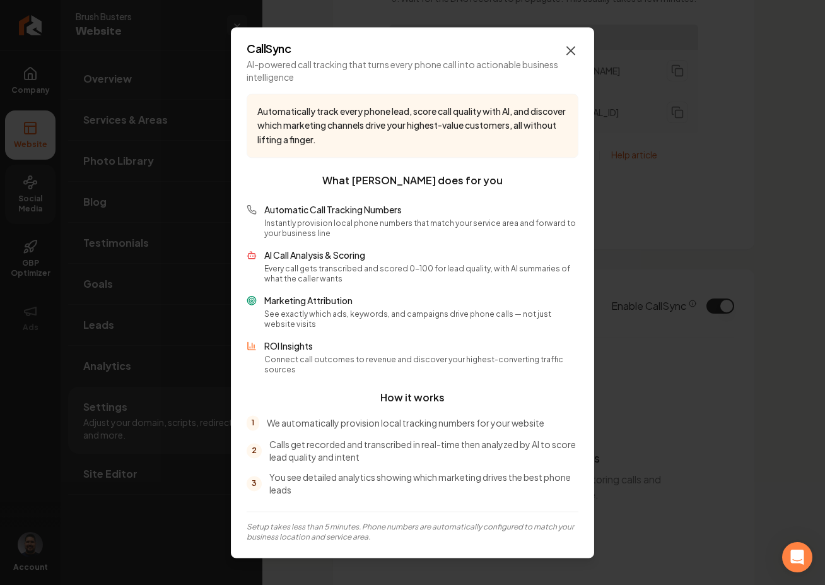
click at [578, 58] on icon "button" at bounding box center [571, 50] width 15 height 15
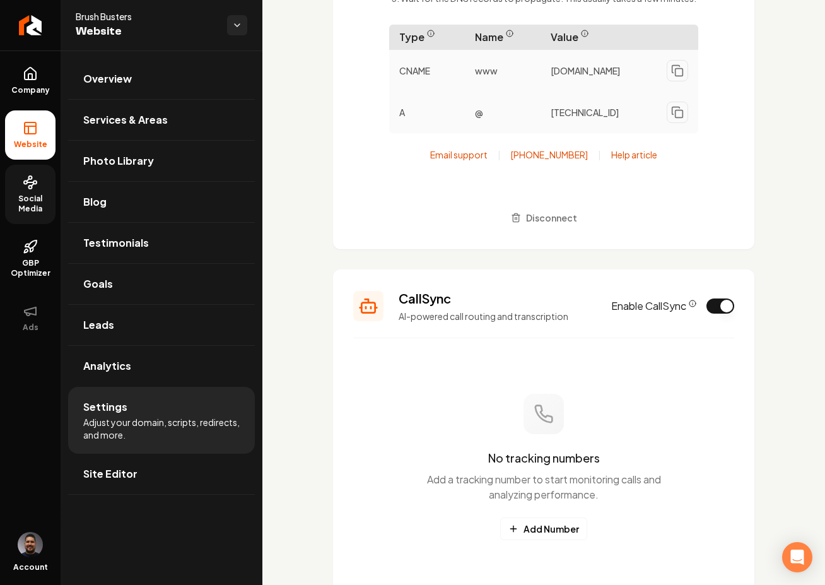
click at [59, 184] on ul "Company Website Social Media GBP Optimizer Ads" at bounding box center [30, 198] width 61 height 297
click at [52, 183] on link "Social Media" at bounding box center [30, 194] width 50 height 59
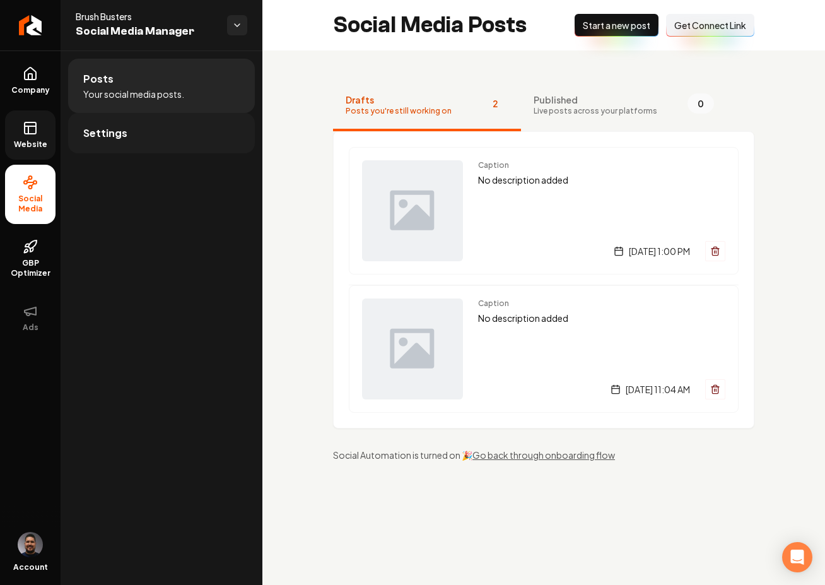
click at [105, 145] on link "Settings" at bounding box center [161, 133] width 187 height 40
